Goal: Task Accomplishment & Management: Manage account settings

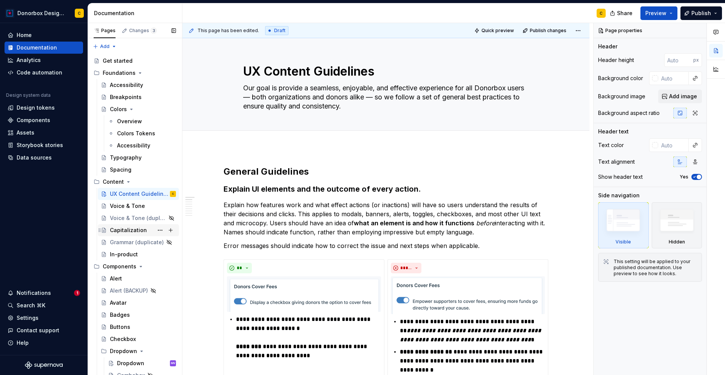
click at [126, 230] on div "Capitalization" at bounding box center [128, 230] width 37 height 8
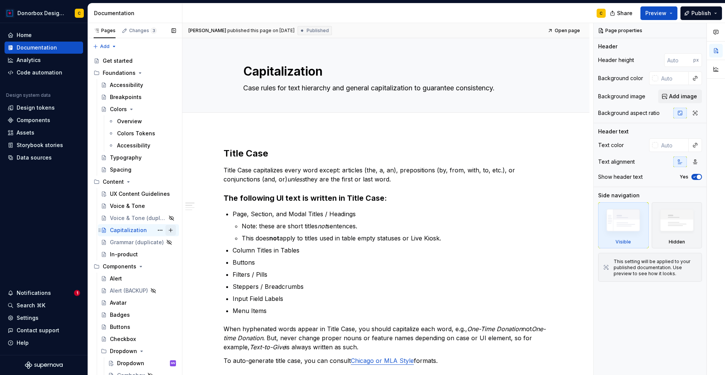
click at [166, 230] on button "Page tree" at bounding box center [170, 230] width 11 height 11
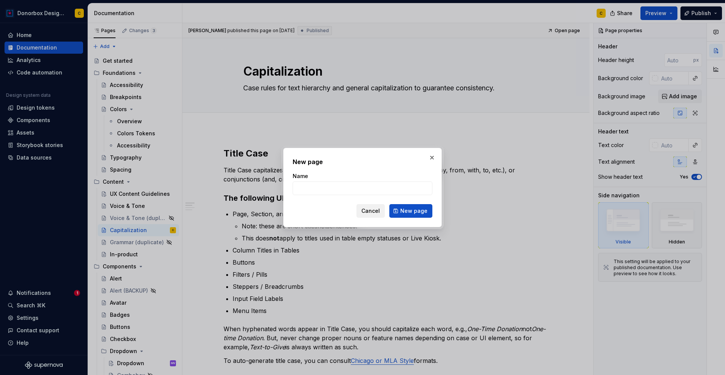
click at [372, 213] on span "Cancel" at bounding box center [370, 211] width 18 height 8
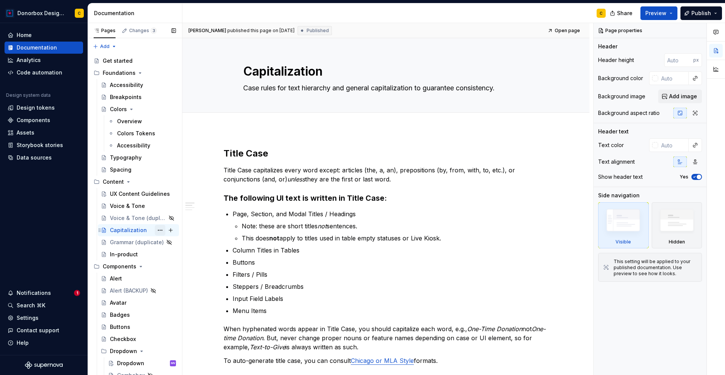
click at [155, 229] on button "Page tree" at bounding box center [160, 230] width 11 height 11
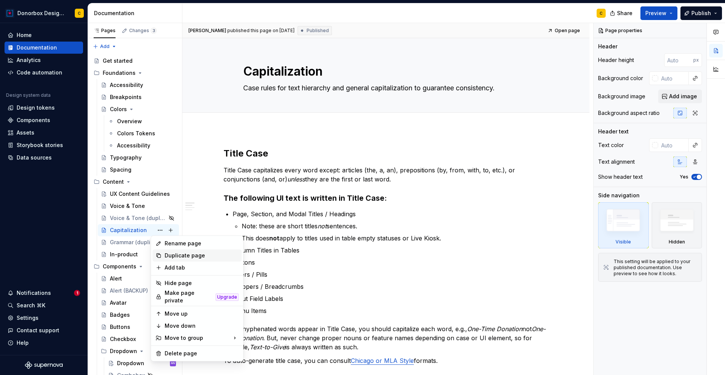
click at [173, 251] on div "Duplicate page" at bounding box center [202, 255] width 74 height 8
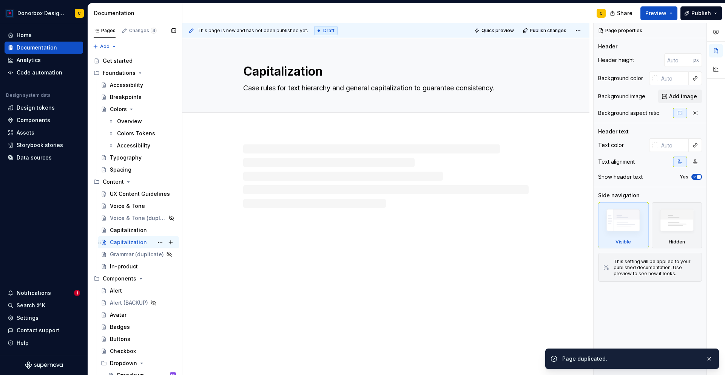
click at [129, 240] on div "Capitalization" at bounding box center [128, 242] width 37 height 8
click at [165, 242] on button "Page tree" at bounding box center [170, 242] width 11 height 11
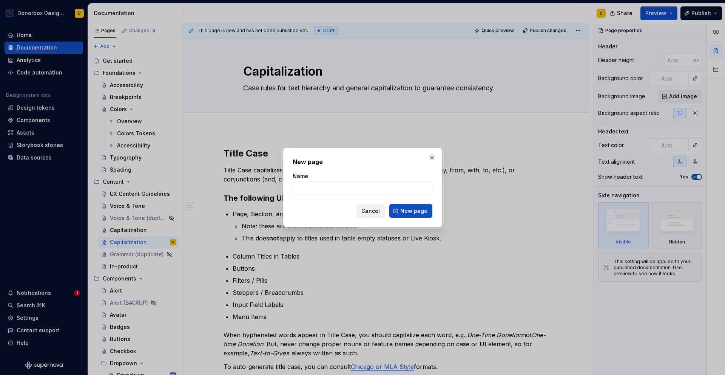
click at [375, 213] on span "Cancel" at bounding box center [370, 211] width 18 height 8
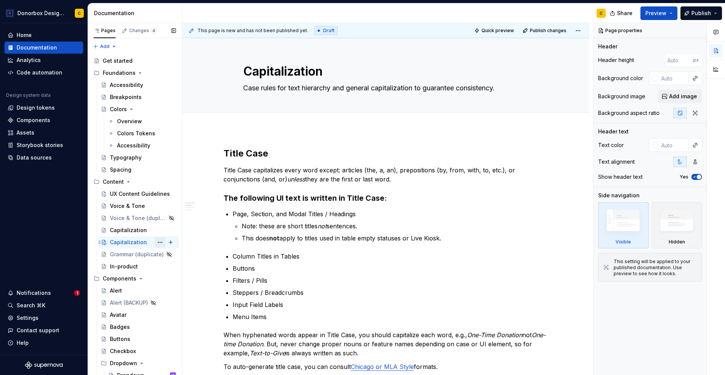
click at [156, 242] on button "Page tree" at bounding box center [160, 242] width 11 height 11
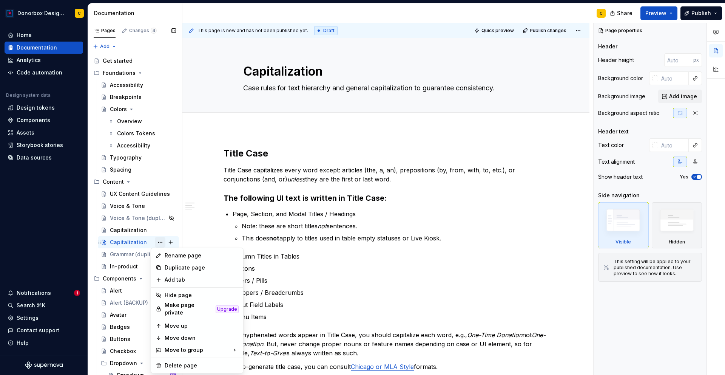
type textarea "*"
click at [168, 256] on div "Rename page" at bounding box center [202, 255] width 74 height 8
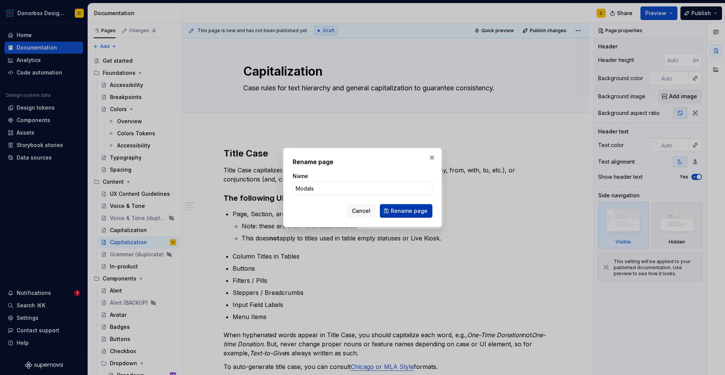
type input "Modals"
click at [402, 211] on span "Rename page" at bounding box center [409, 211] width 37 height 8
type textarea "*"
type textarea "Modals"
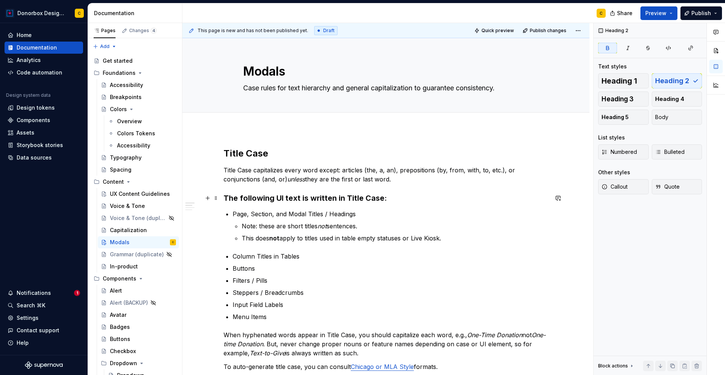
type textarea "*"
